Goal: Navigation & Orientation: Find specific page/section

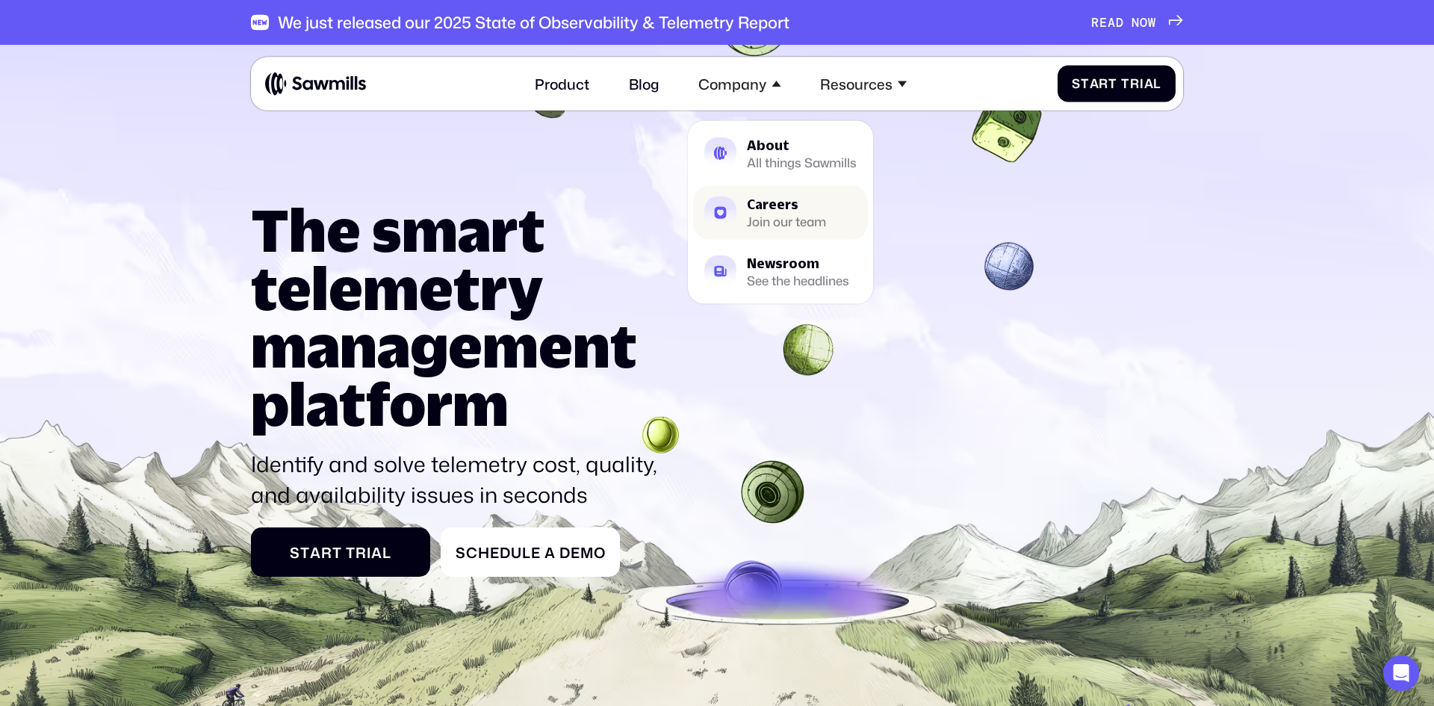
click at [785, 210] on div "Careers" at bounding box center [786, 203] width 79 height 13
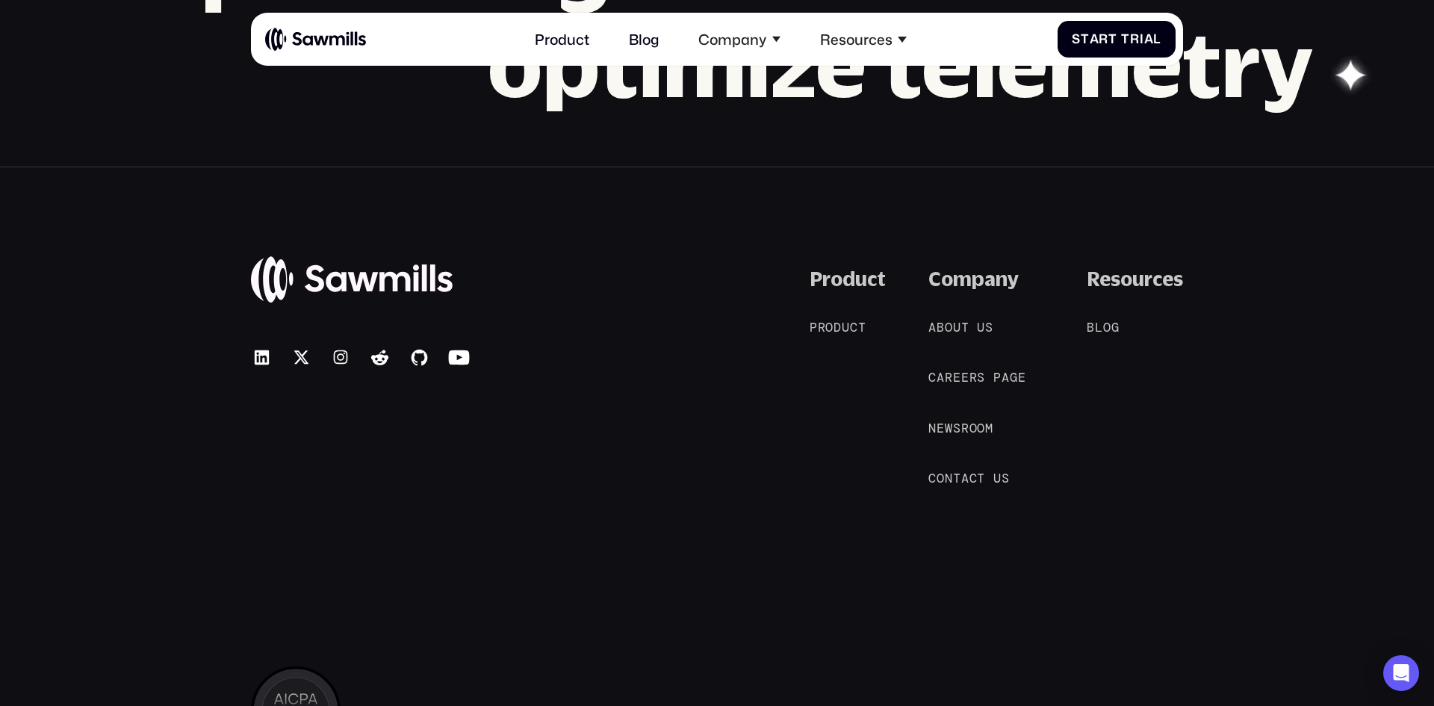
scroll to position [1802, 0]
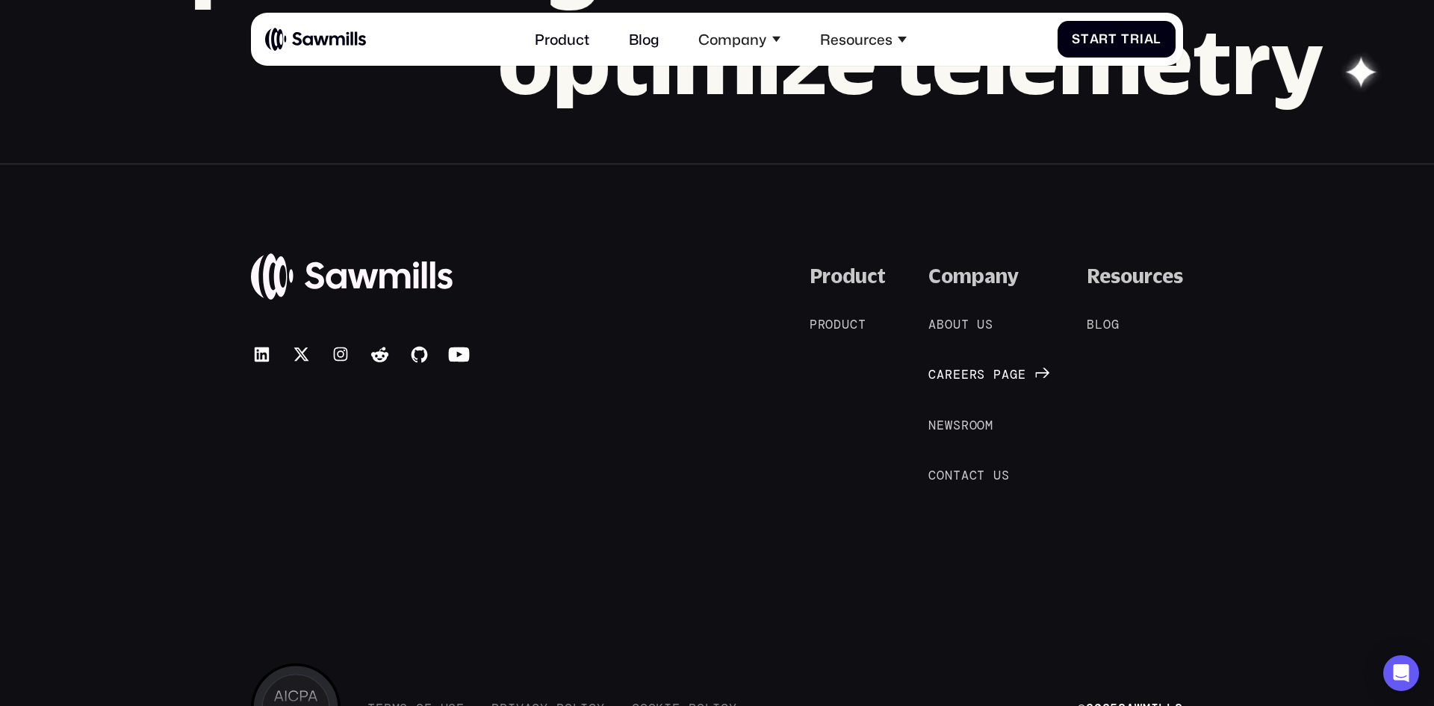
click at [972, 370] on div "C a r e e r s p a g e C a r e e r s p a g e" at bounding box center [976, 374] width 97 height 15
